Goal: Information Seeking & Learning: Learn about a topic

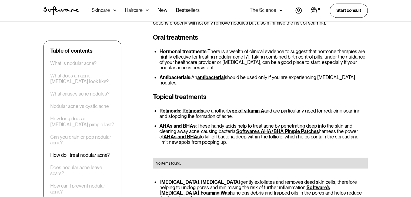
scroll to position [983, 0]
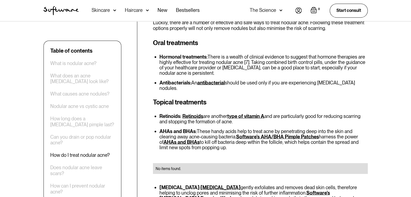
click at [189, 113] on link "Retinoids" at bounding box center [192, 116] width 21 height 6
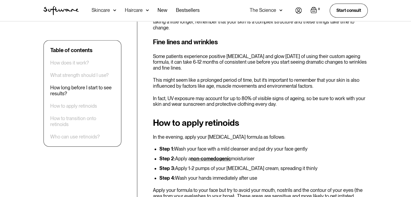
scroll to position [655, 0]
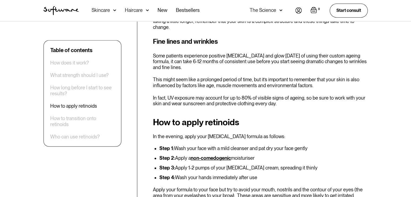
drag, startPoint x: 270, startPoint y: 128, endPoint x: 233, endPoint y: 127, distance: 37.3
click at [233, 156] on li "Step 2: Apply a non-comedogenic moisturiser" at bounding box center [263, 158] width 208 height 5
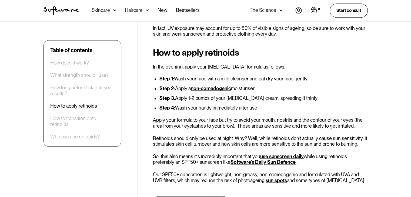
scroll to position [718, 0]
